Goal: Transaction & Acquisition: Purchase product/service

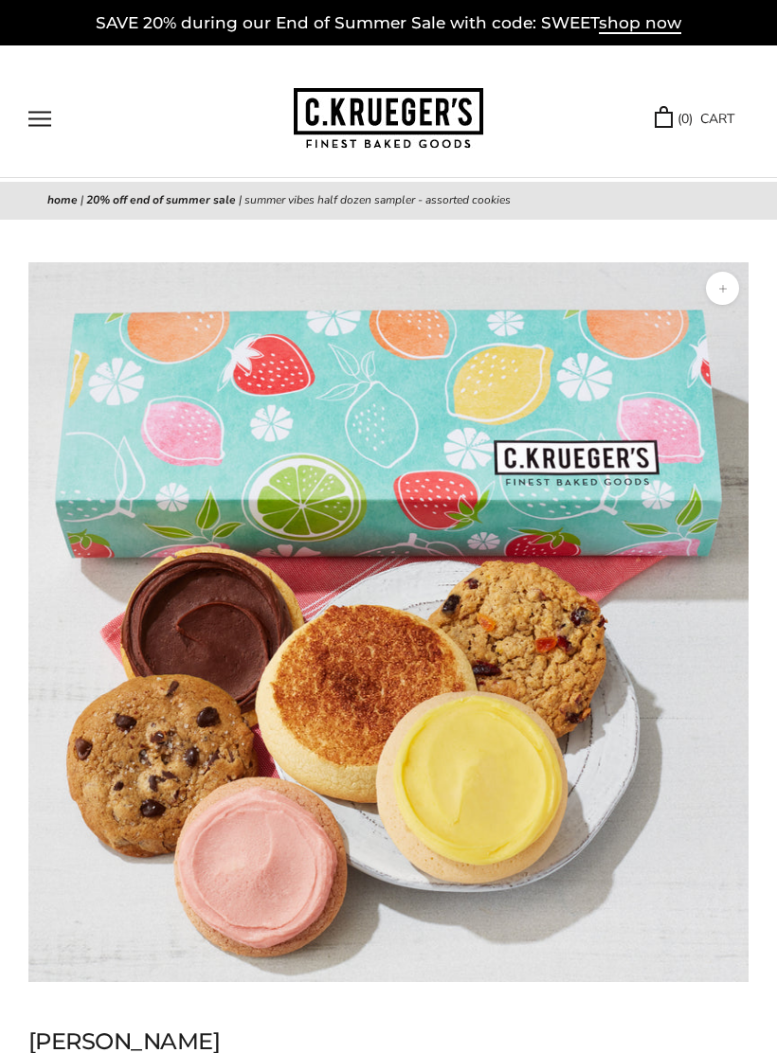
click at [42, 117] on button "Open navigation" at bounding box center [39, 119] width 23 height 16
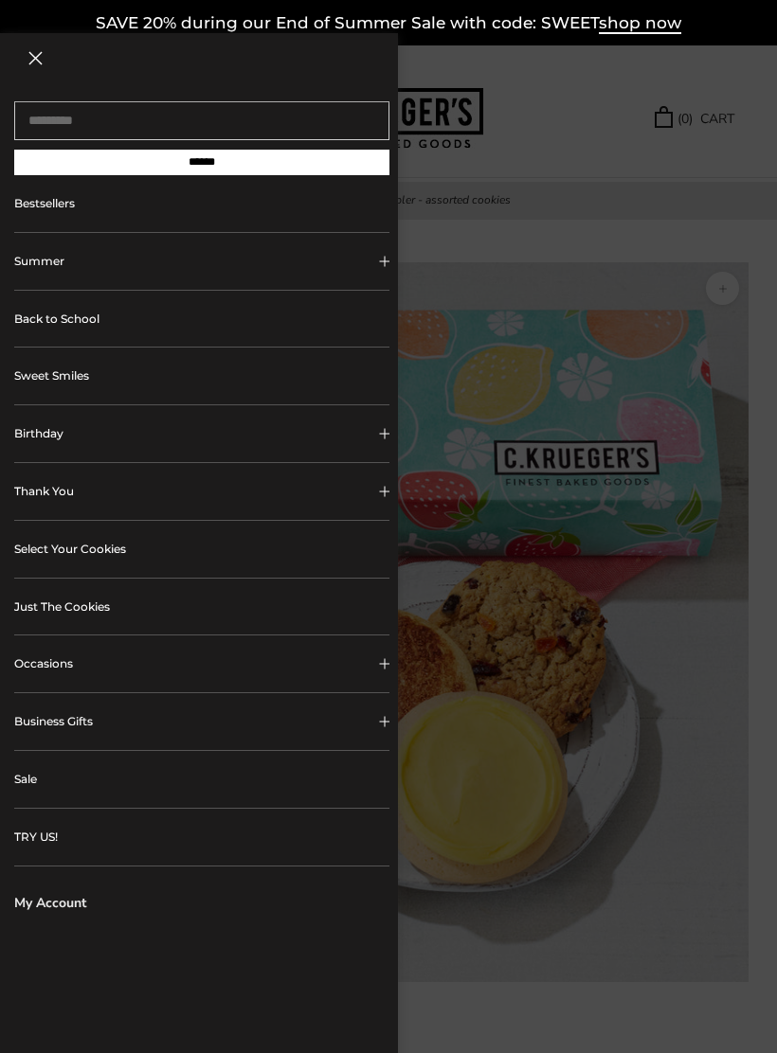
click at [495, 256] on div at bounding box center [388, 526] width 777 height 1053
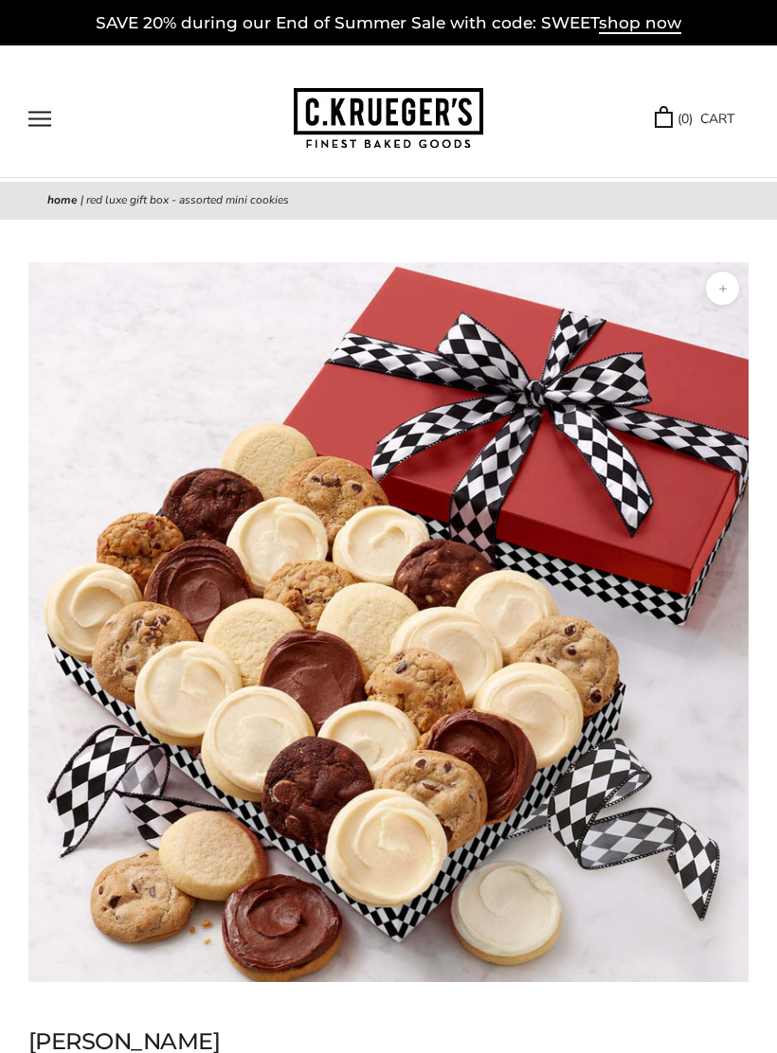
click at [619, 34] on span "shop now" at bounding box center [640, 23] width 82 height 21
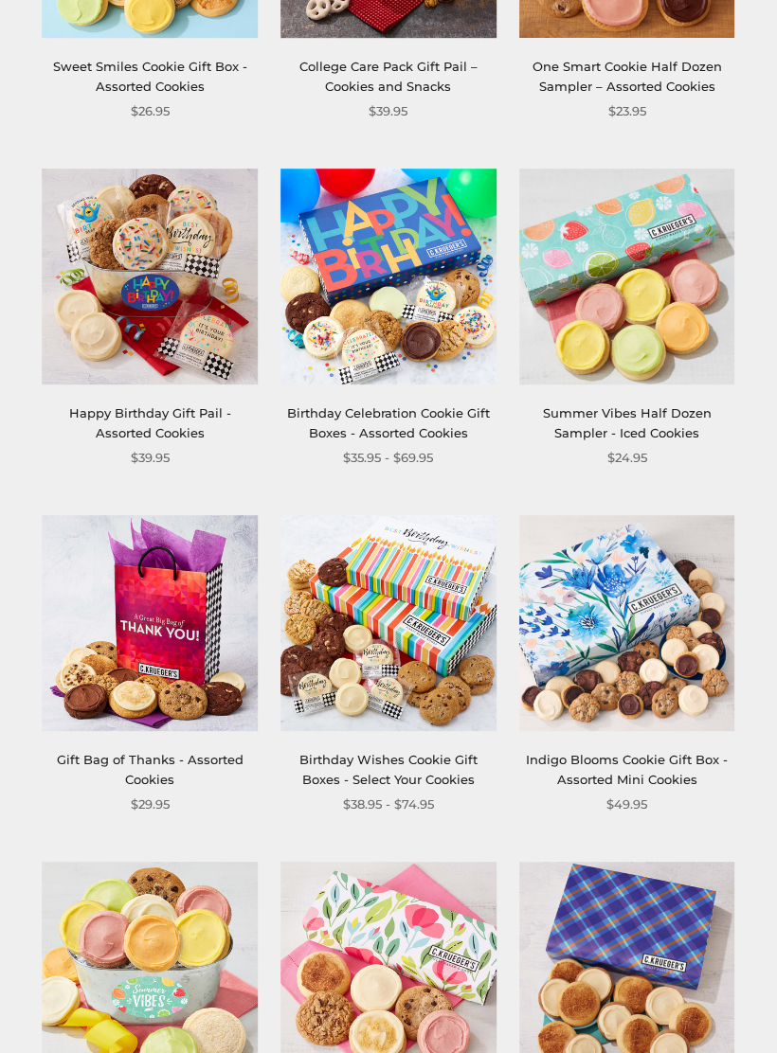
scroll to position [487, 0]
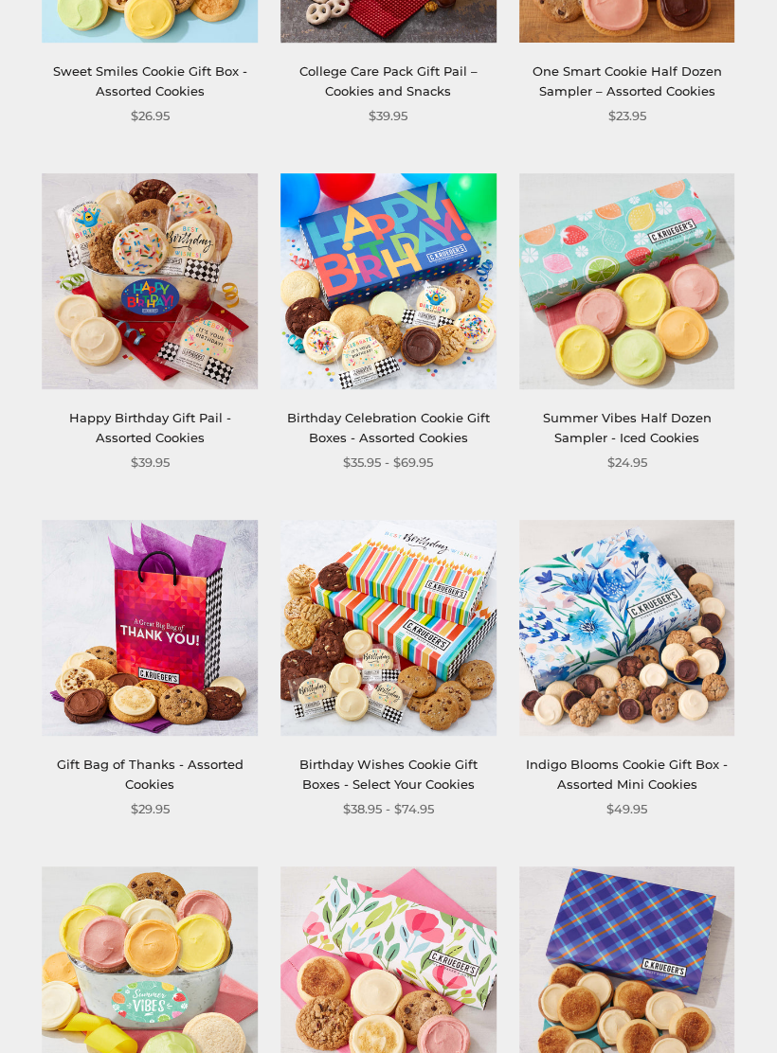
click at [353, 259] on img at bounding box center [388, 281] width 216 height 216
